Goal: Task Accomplishment & Management: Manage account settings

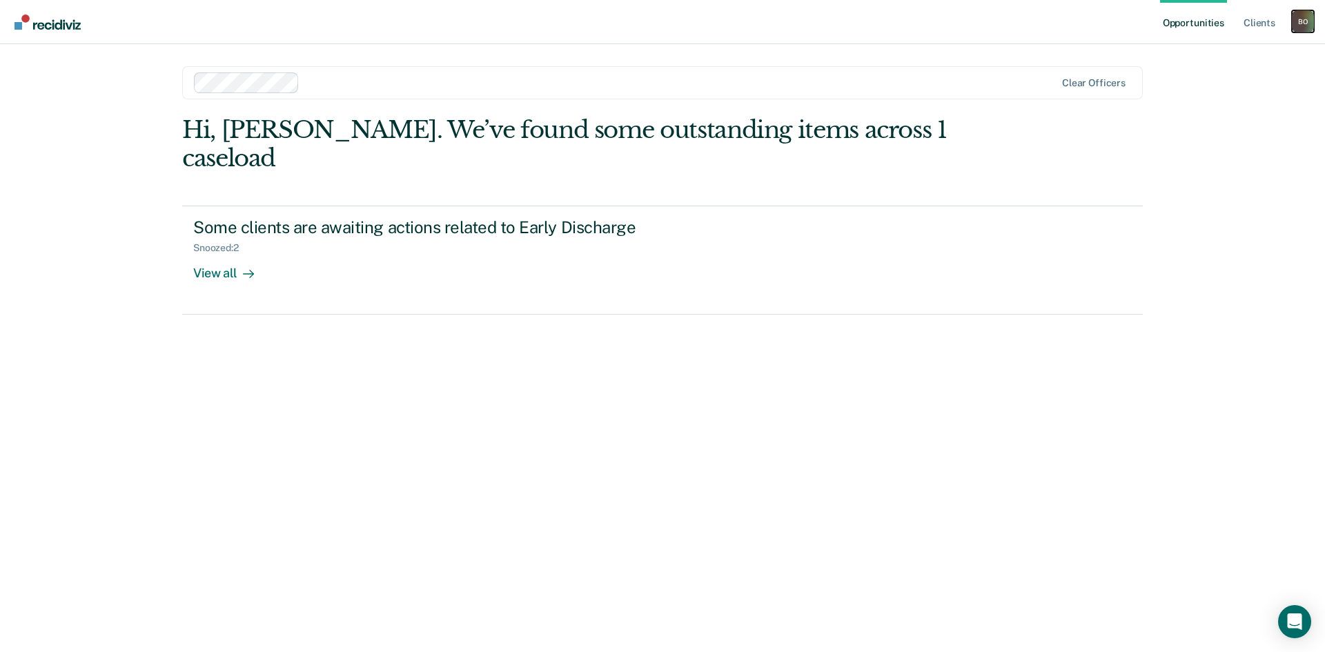
click at [1298, 25] on div "B O" at bounding box center [1303, 21] width 22 height 22
click at [1202, 92] on link "Log Out" at bounding box center [1247, 91] width 111 height 12
